Goal: Understand process/instructions: Learn how to perform a task or action

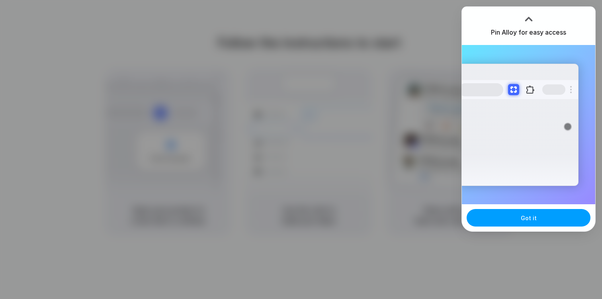
click at [528, 219] on span "Got it" at bounding box center [529, 218] width 16 height 8
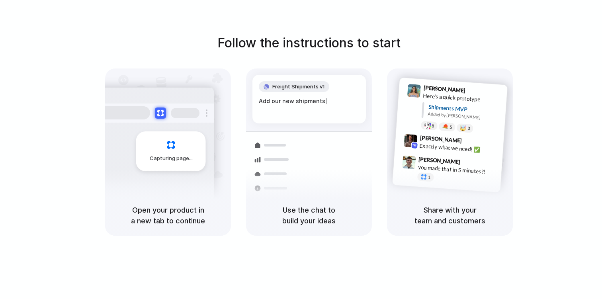
click at [543, 63] on div "Follow the instructions to start Capturing page Open your product in a new tab …" at bounding box center [309, 134] width 602 height 202
